Goal: Information Seeking & Learning: Learn about a topic

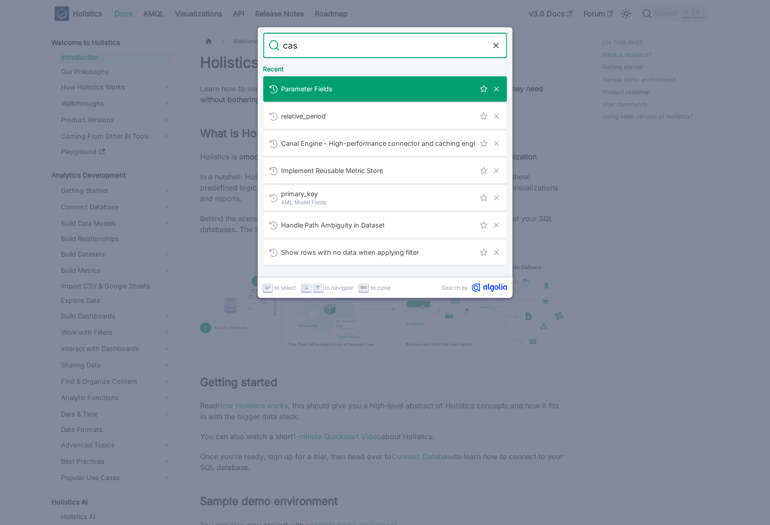
type input "cast"
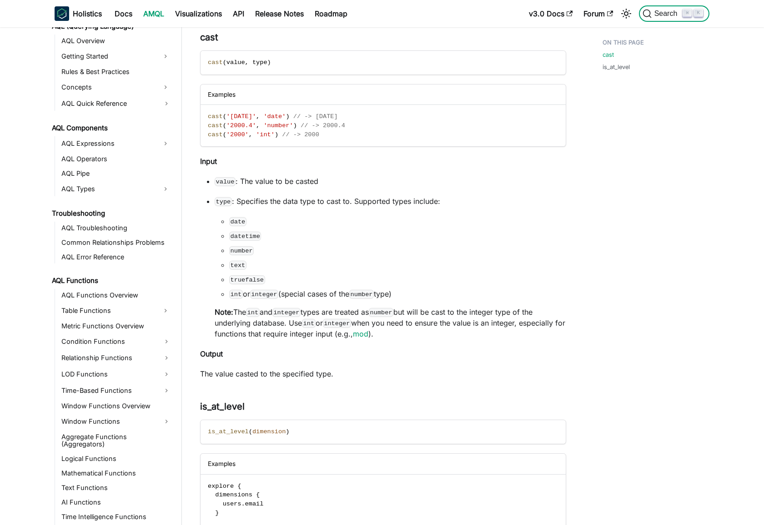
scroll to position [448, 0]
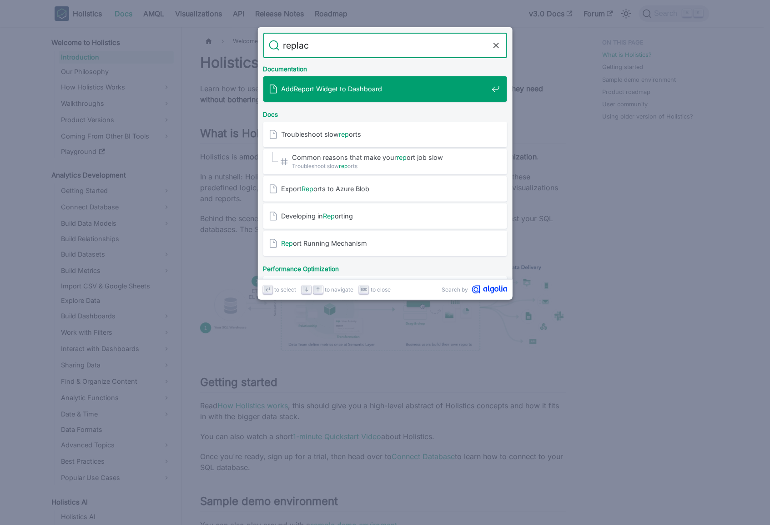
type input "replace"
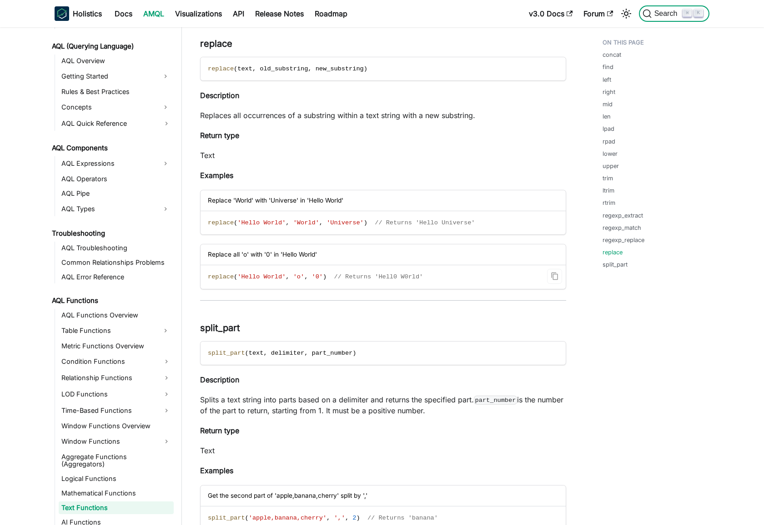
scroll to position [448, 0]
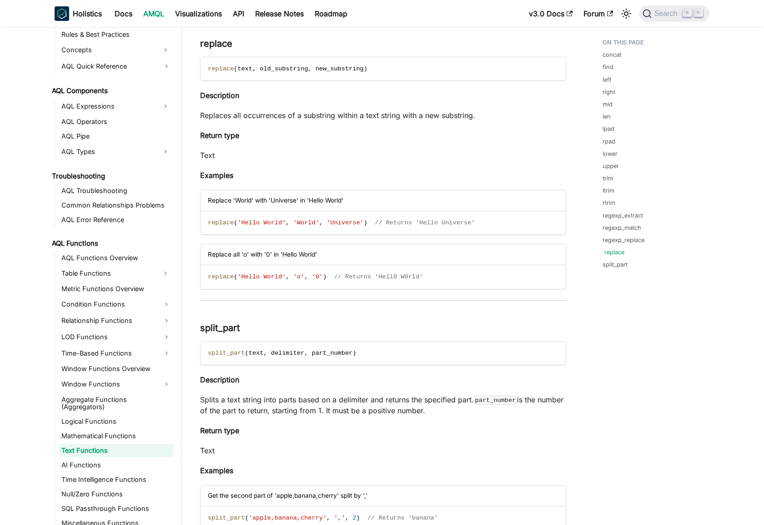
click at [614, 249] on link "replace" at bounding box center [614, 252] width 20 height 9
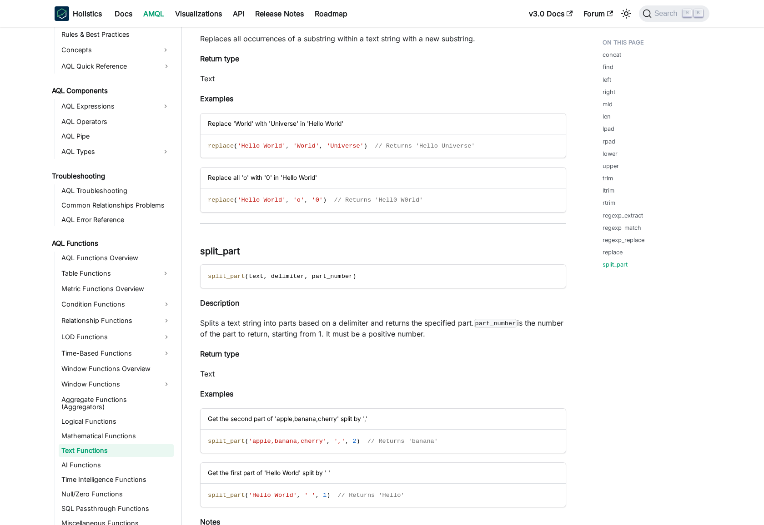
scroll to position [5626, 0]
